Goal: Information Seeking & Learning: Learn about a topic

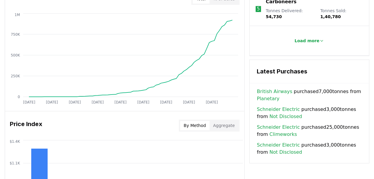
scroll to position [385, 0]
click at [203, 124] on button "By Method" at bounding box center [194, 125] width 29 height 10
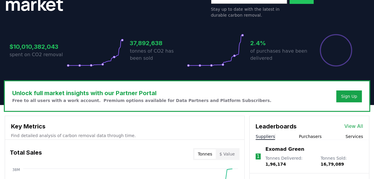
scroll to position [102, 0]
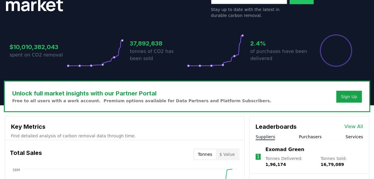
click at [147, 45] on h3 "37,892,638" at bounding box center [158, 43] width 57 height 9
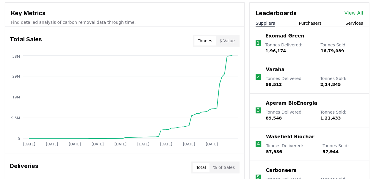
scroll to position [216, 0]
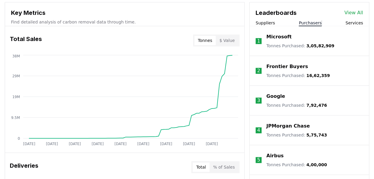
click at [308, 24] on button "Purchasers" at bounding box center [309, 23] width 23 height 6
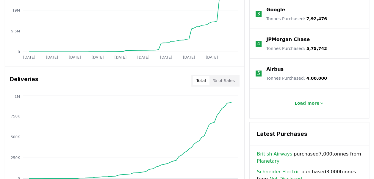
scroll to position [303, 0]
click at [311, 100] on p "Load more" at bounding box center [306, 103] width 25 height 6
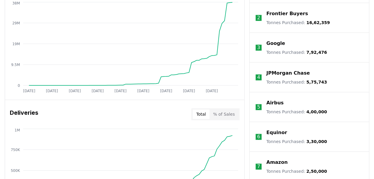
scroll to position [189, 0]
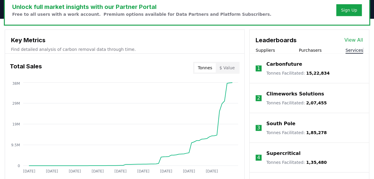
click at [356, 49] on button "Services" at bounding box center [354, 50] width 18 height 6
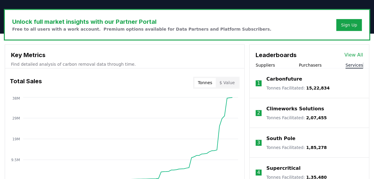
scroll to position [174, 0]
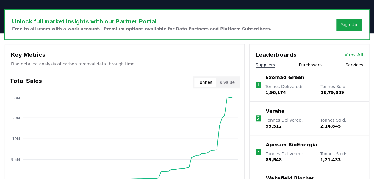
click at [267, 64] on button "Suppliers" at bounding box center [264, 65] width 19 height 6
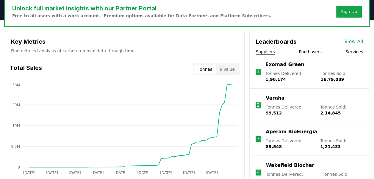
scroll to position [187, 0]
click at [309, 50] on button "Purchasers" at bounding box center [309, 52] width 23 height 6
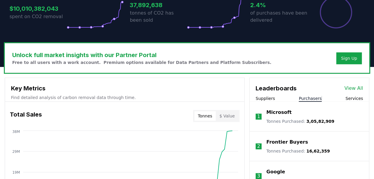
scroll to position [140, 0]
